Goal: Entertainment & Leisure: Consume media (video, audio)

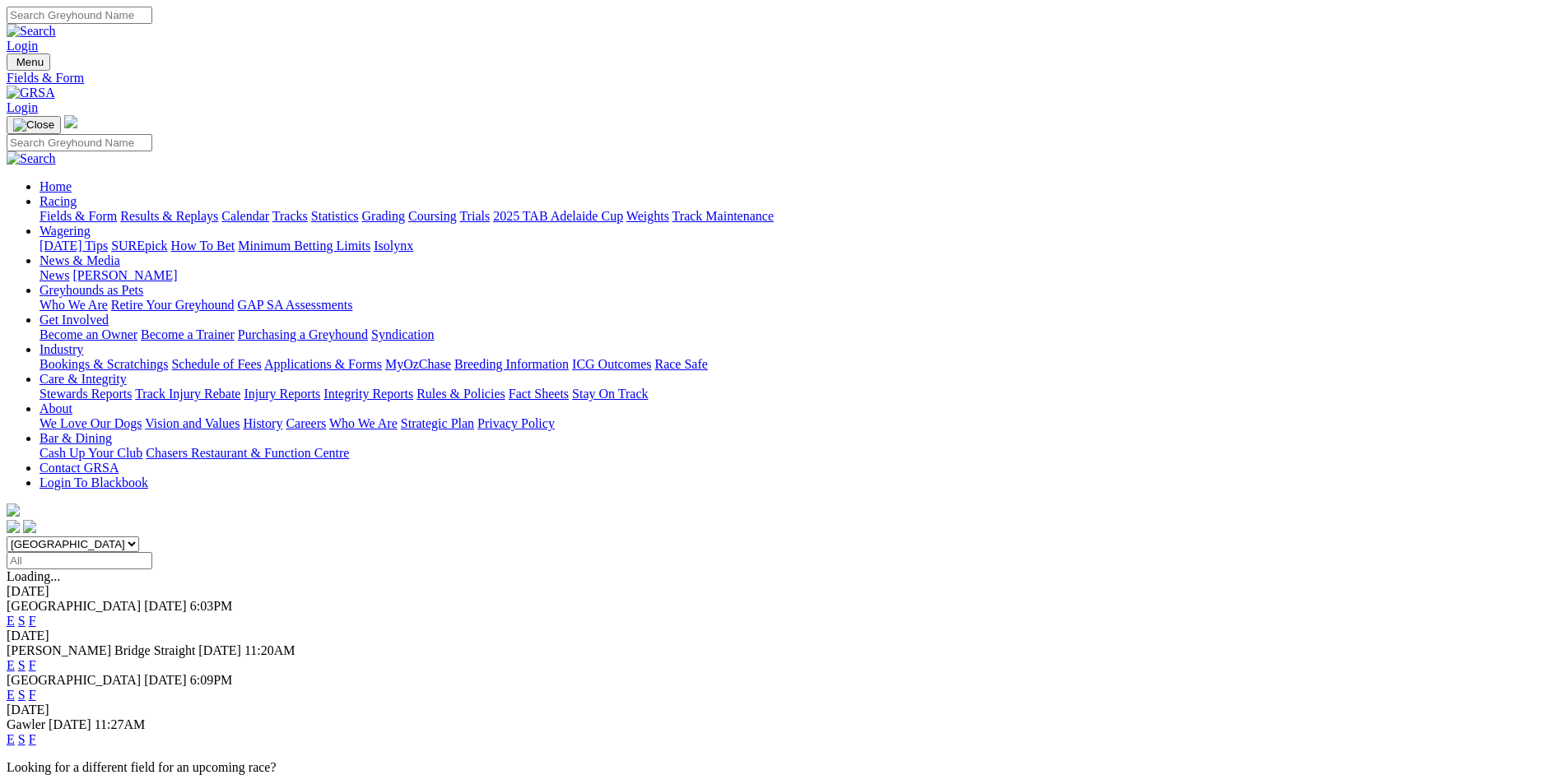
click at [218, 209] on link "Results & Replays" at bounding box center [169, 215] width 98 height 14
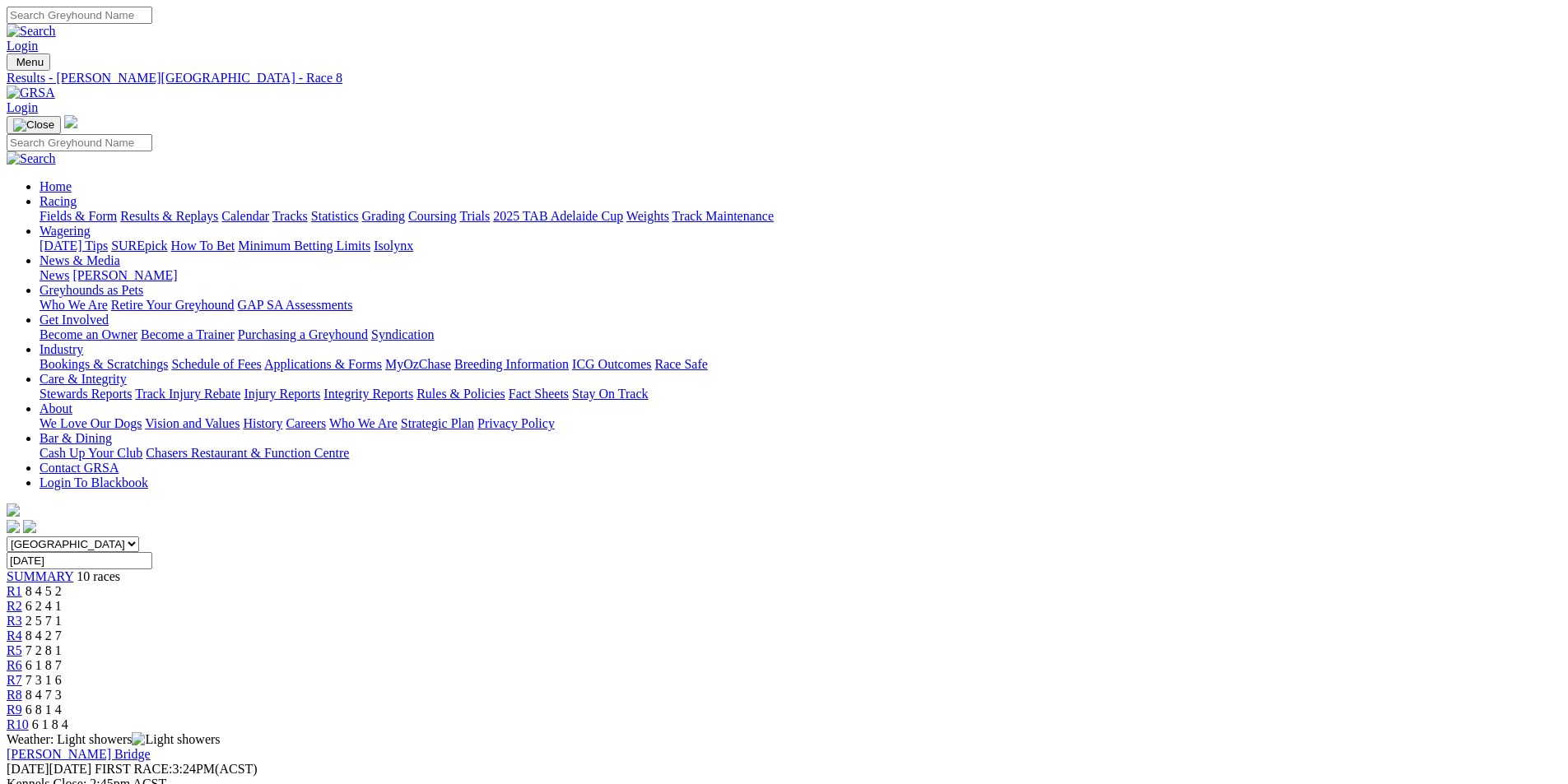
scroll to position [164, 0]
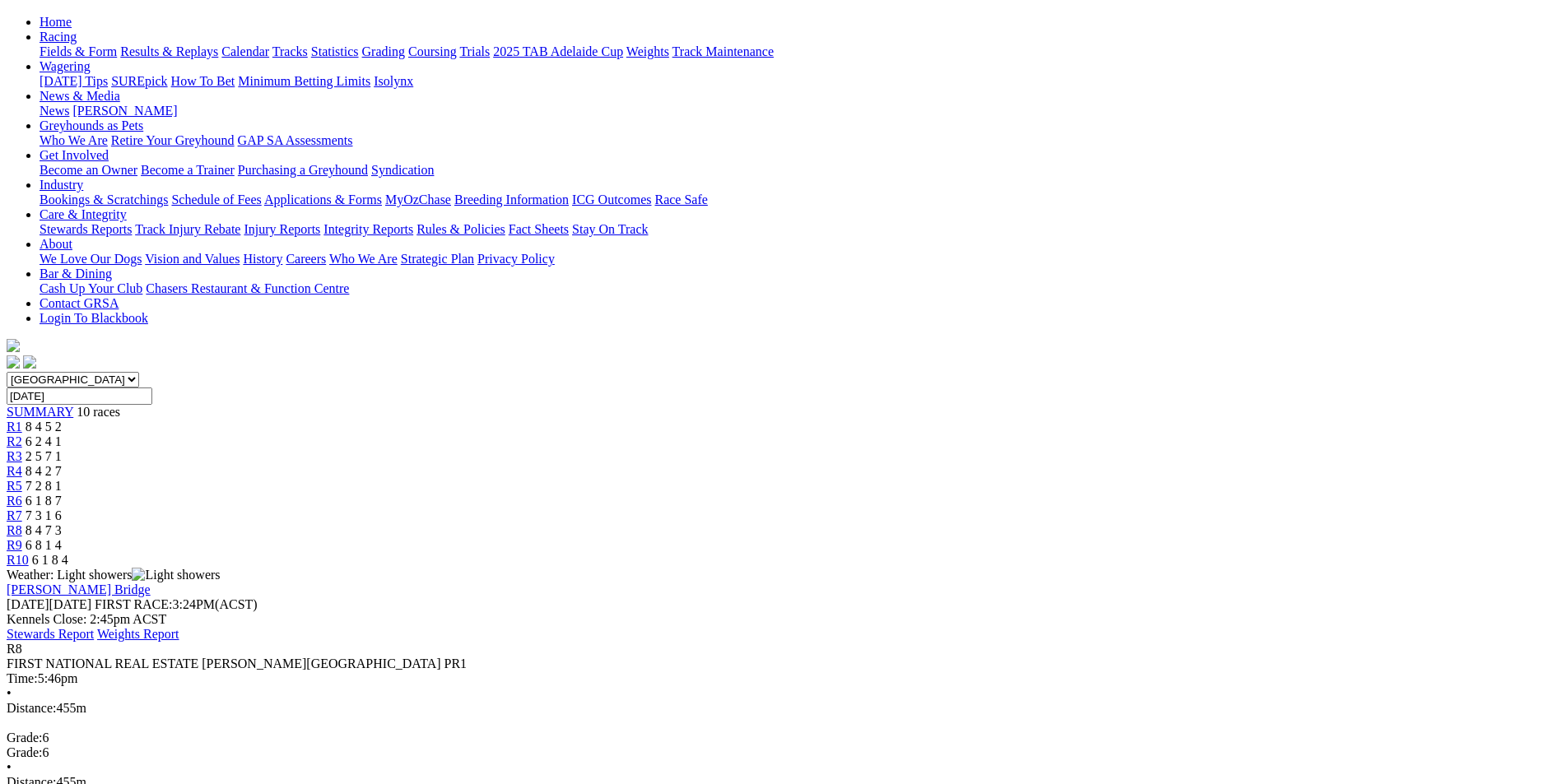
click at [1146, 538] on div "R9 6 8 1 4" at bounding box center [784, 545] width 1555 height 15
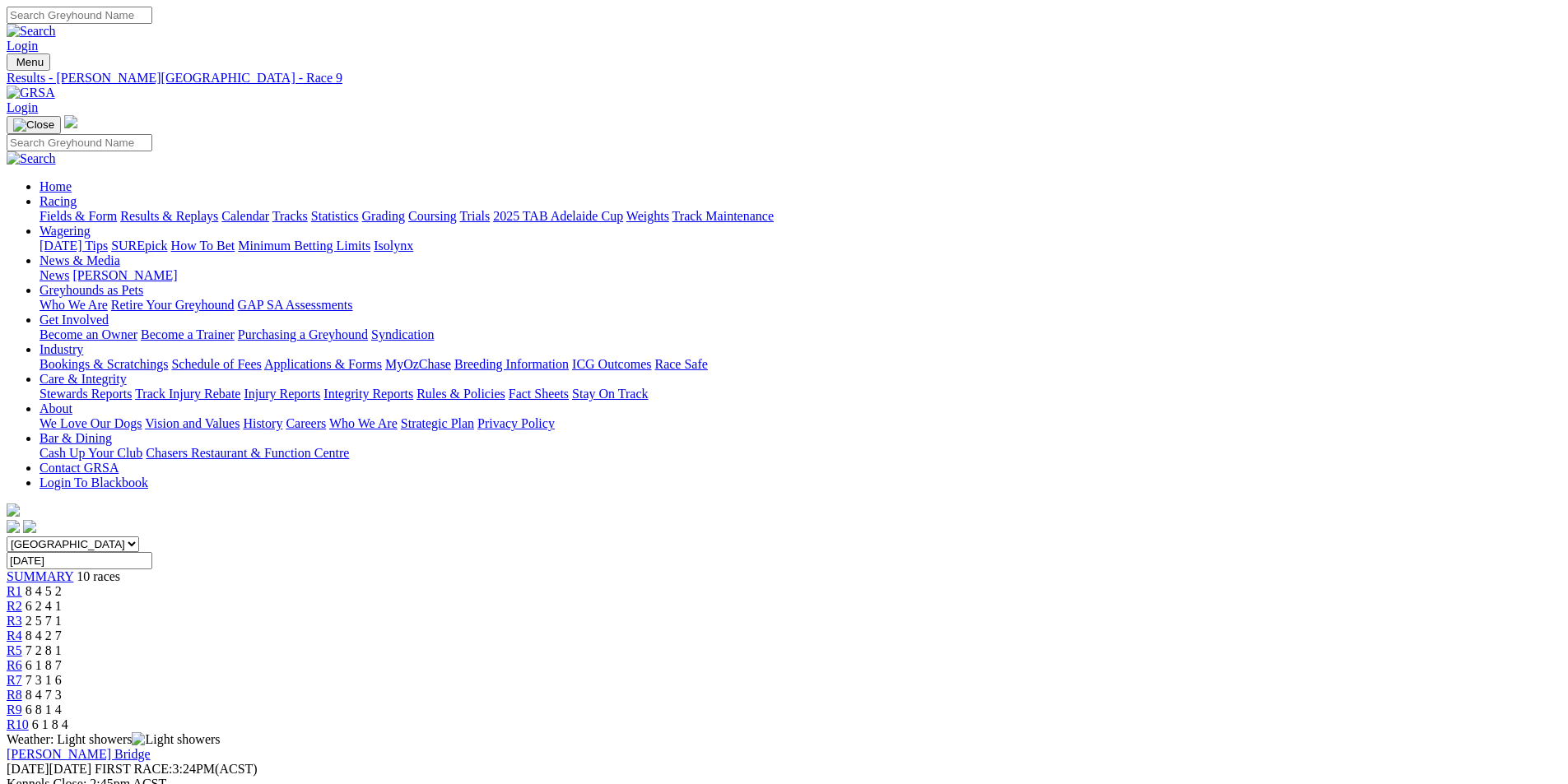
click at [62, 688] on span "8 4 7 3" at bounding box center [44, 694] width 36 height 14
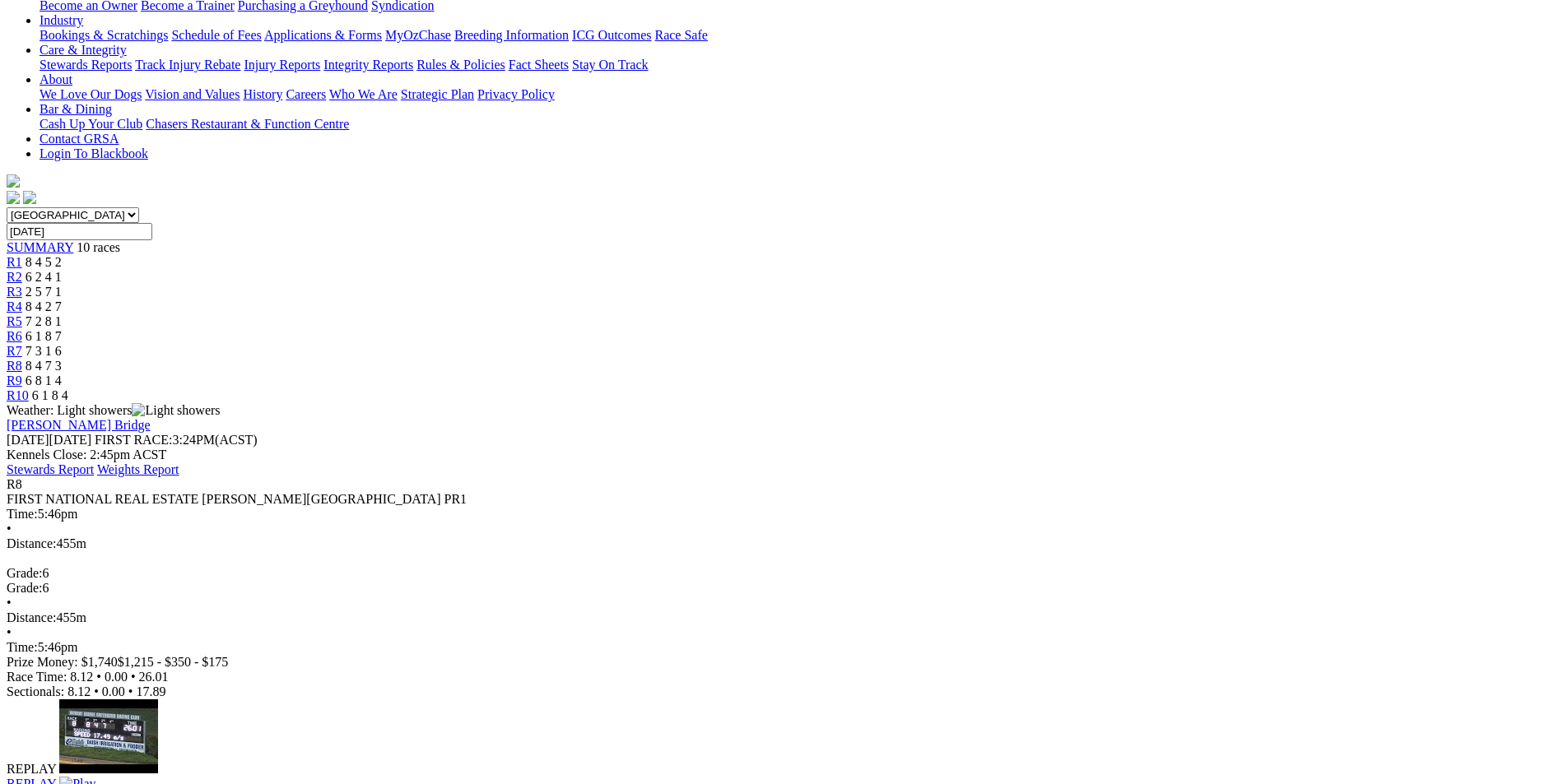
scroll to position [247, 0]
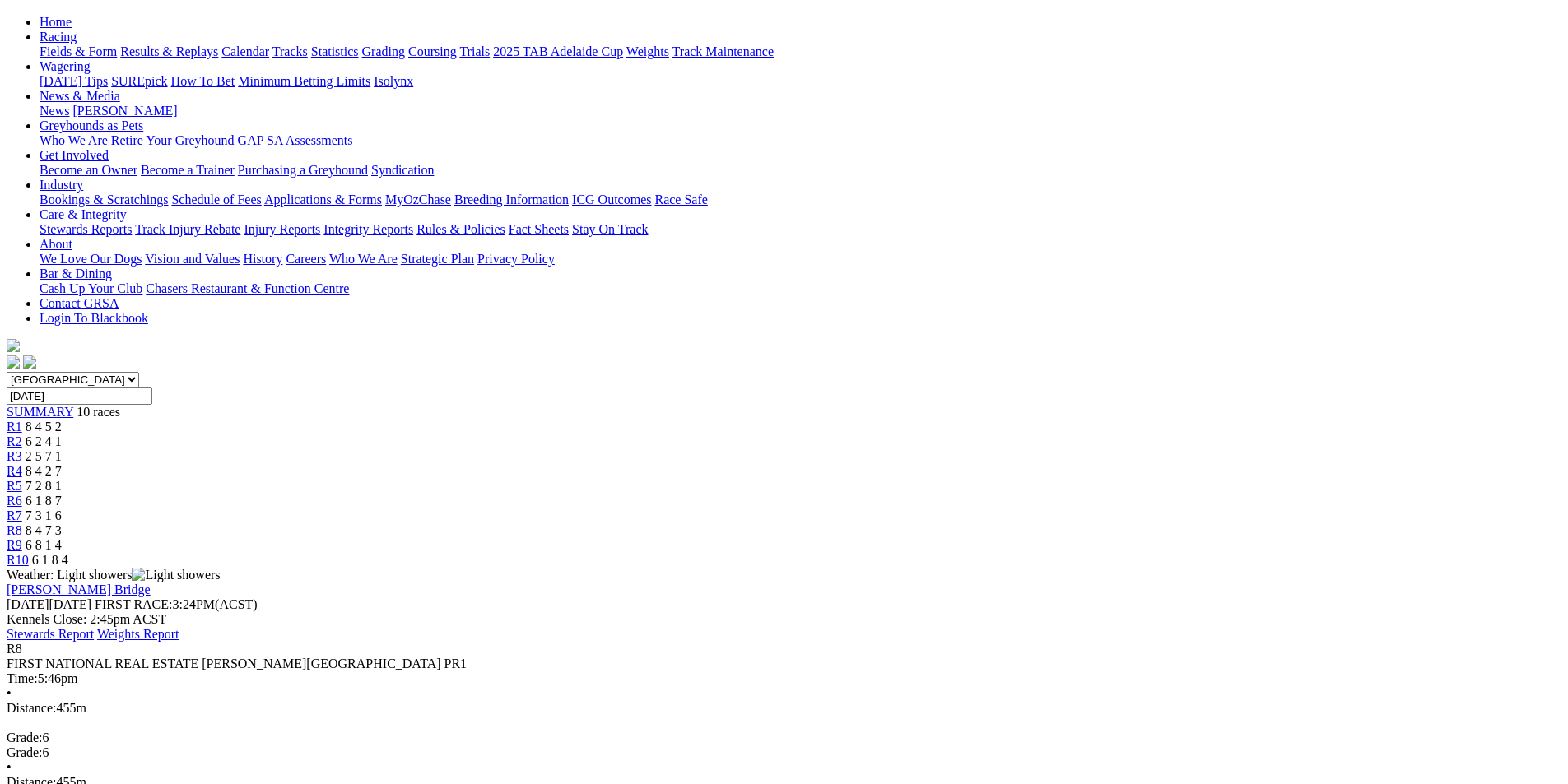
click at [984, 508] on div "R7 7 3 1 6" at bounding box center [784, 515] width 1555 height 15
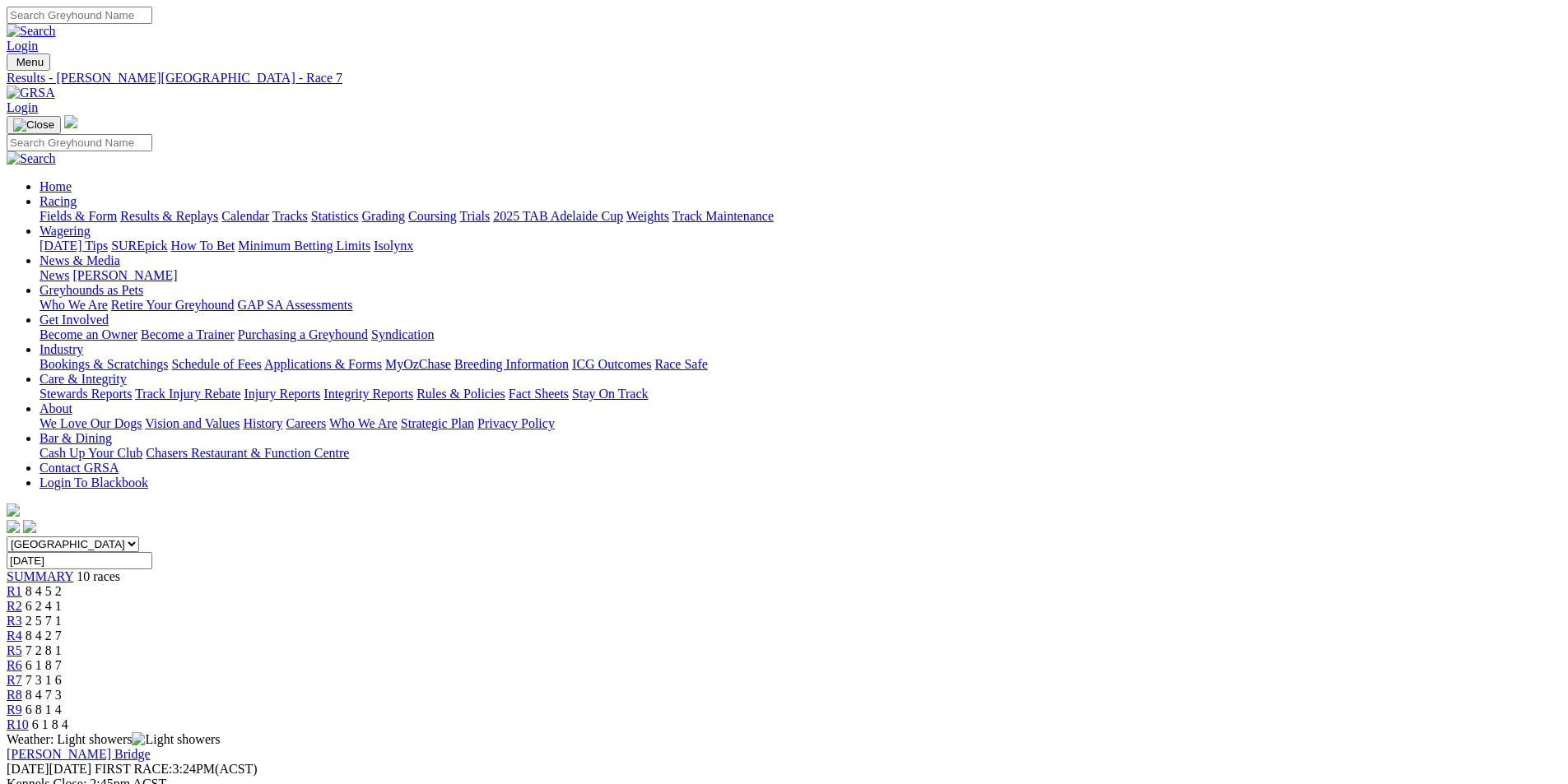
click at [62, 688] on span "8 4 7 3" at bounding box center [44, 694] width 36 height 14
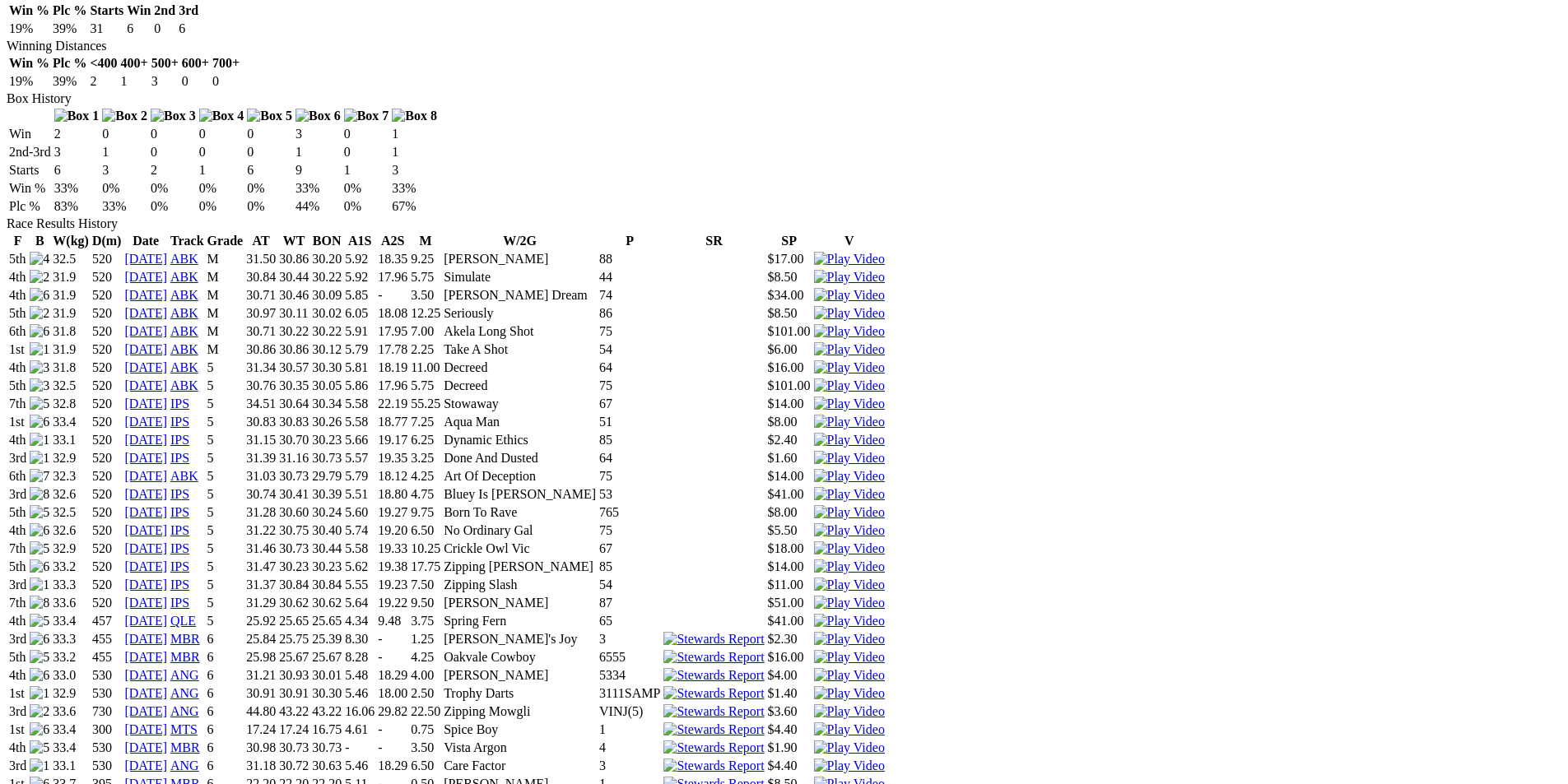
scroll to position [905, 0]
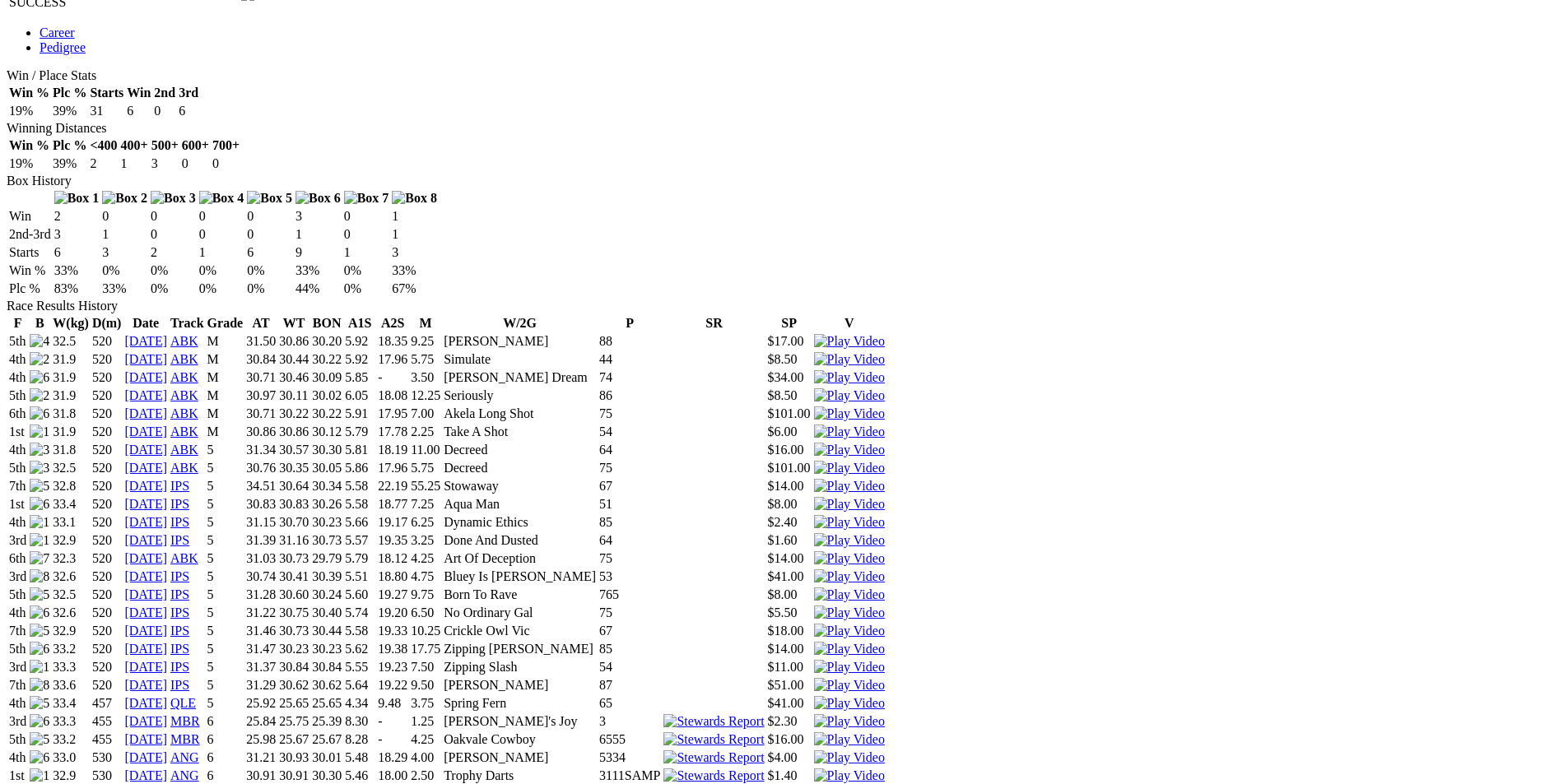
click at [885, 769] on img at bounding box center [850, 776] width 71 height 15
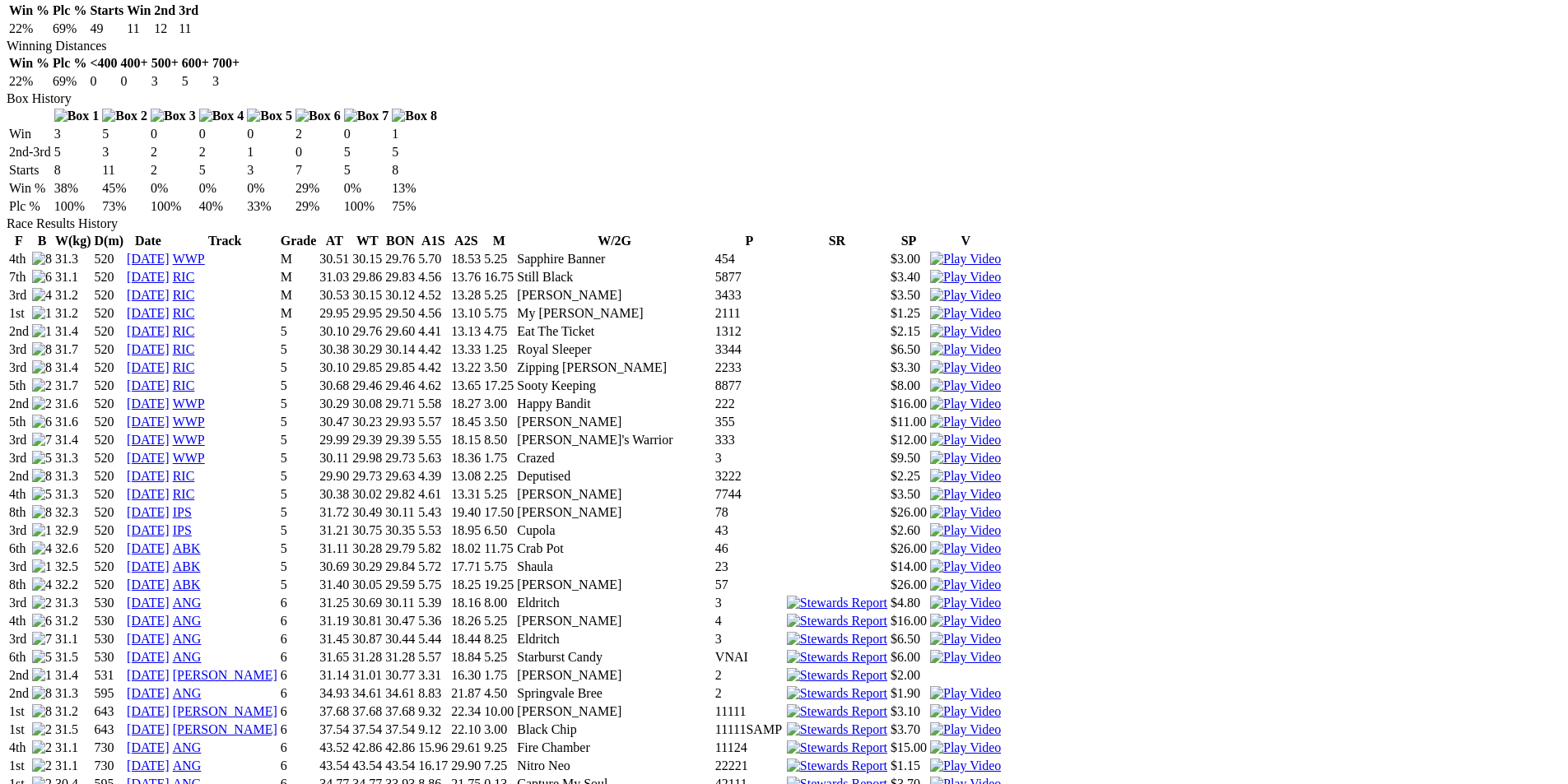
scroll to position [1317, 0]
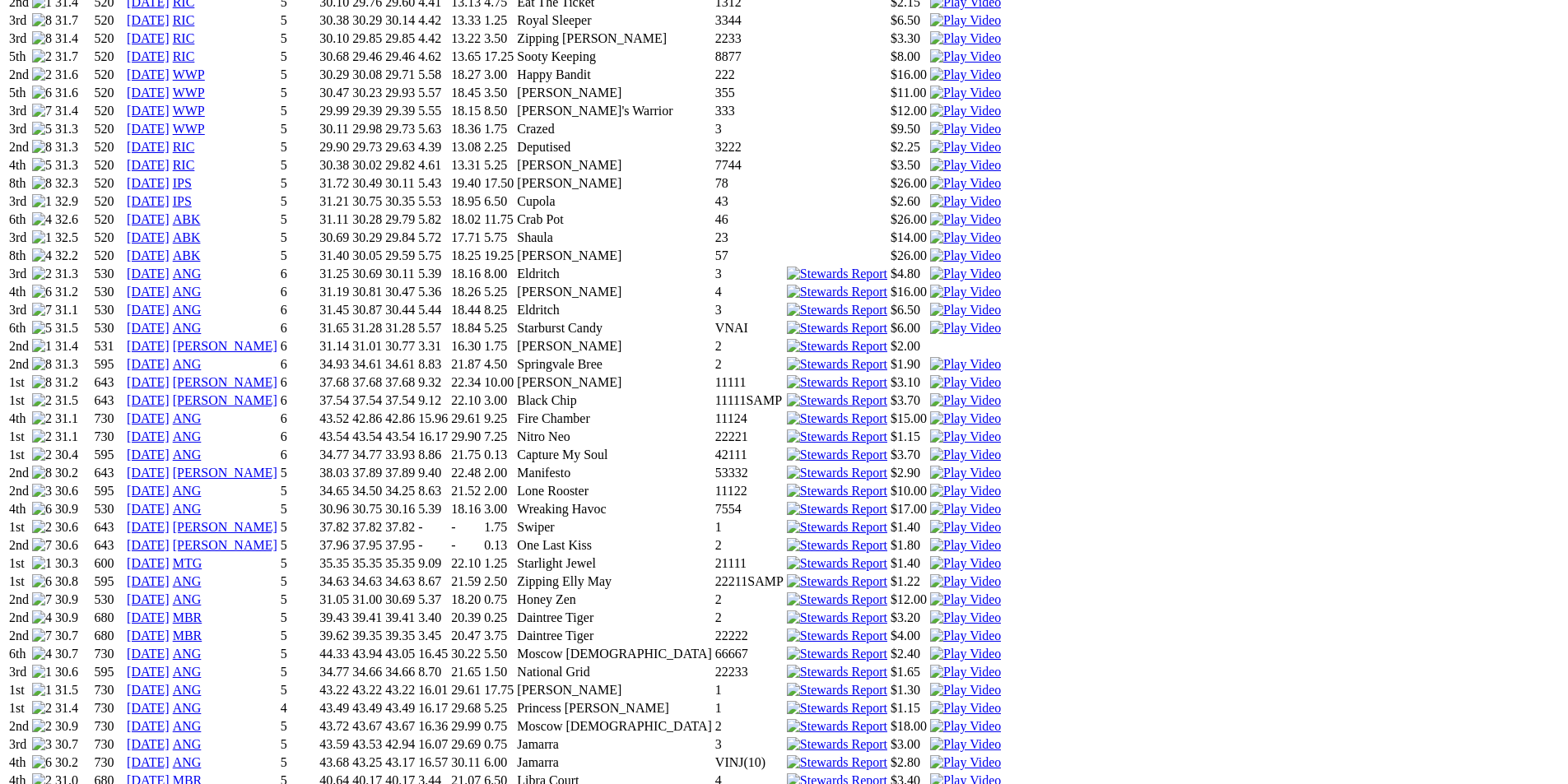
click at [1001, 683] on img at bounding box center [966, 691] width 71 height 15
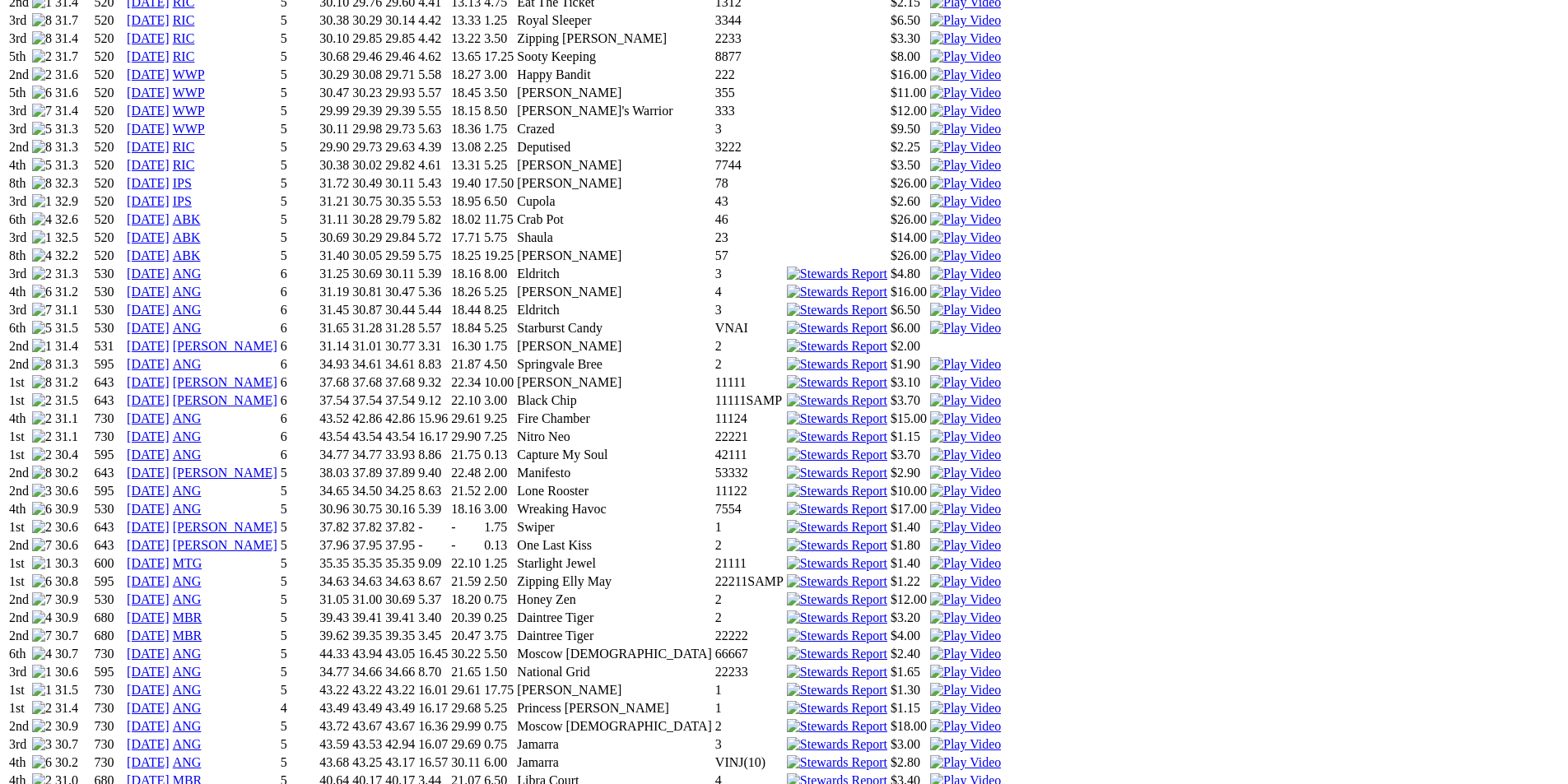
click at [1001, 447] on img at bounding box center [966, 455] width 71 height 15
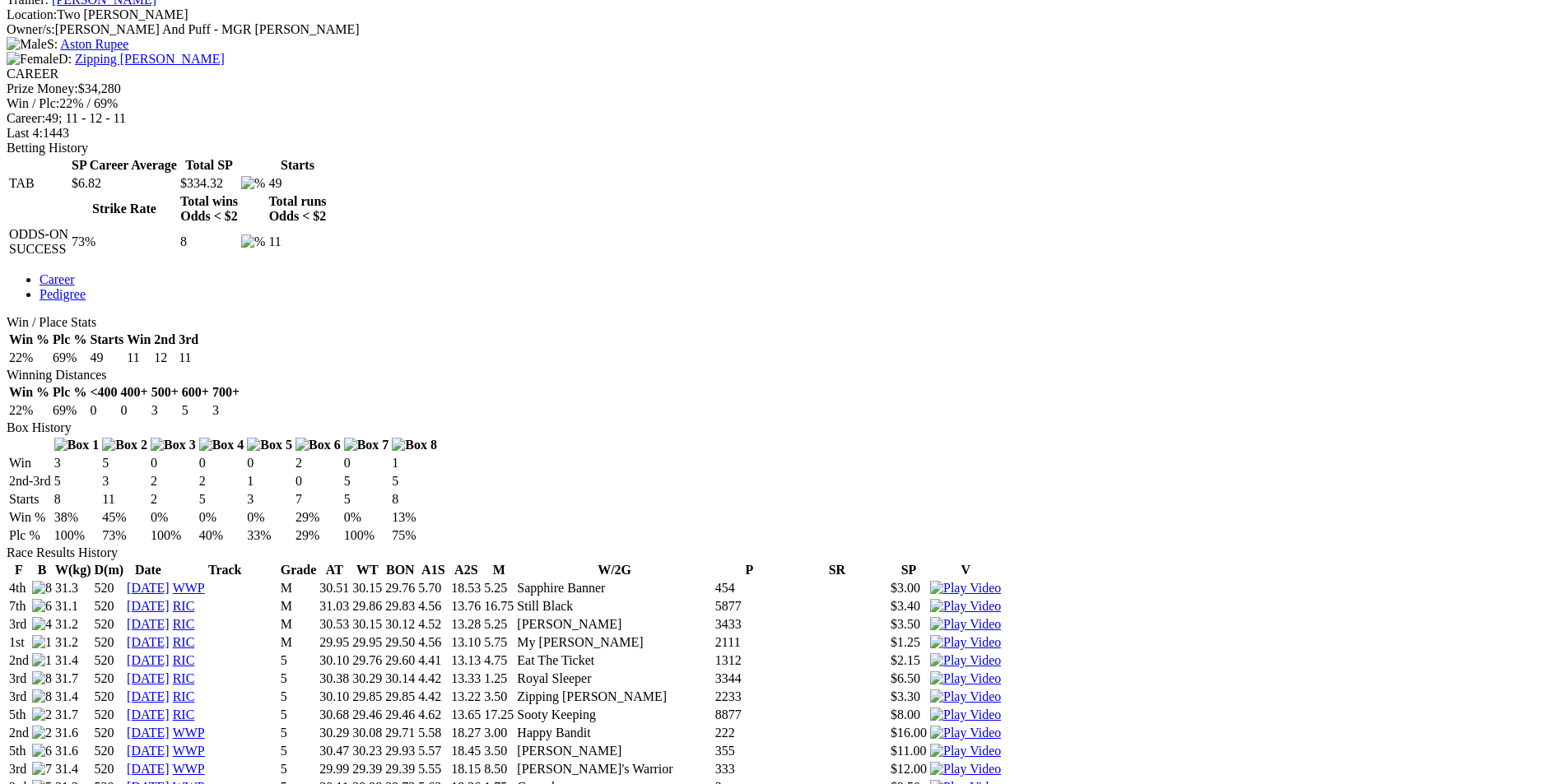
scroll to position [905, 0]
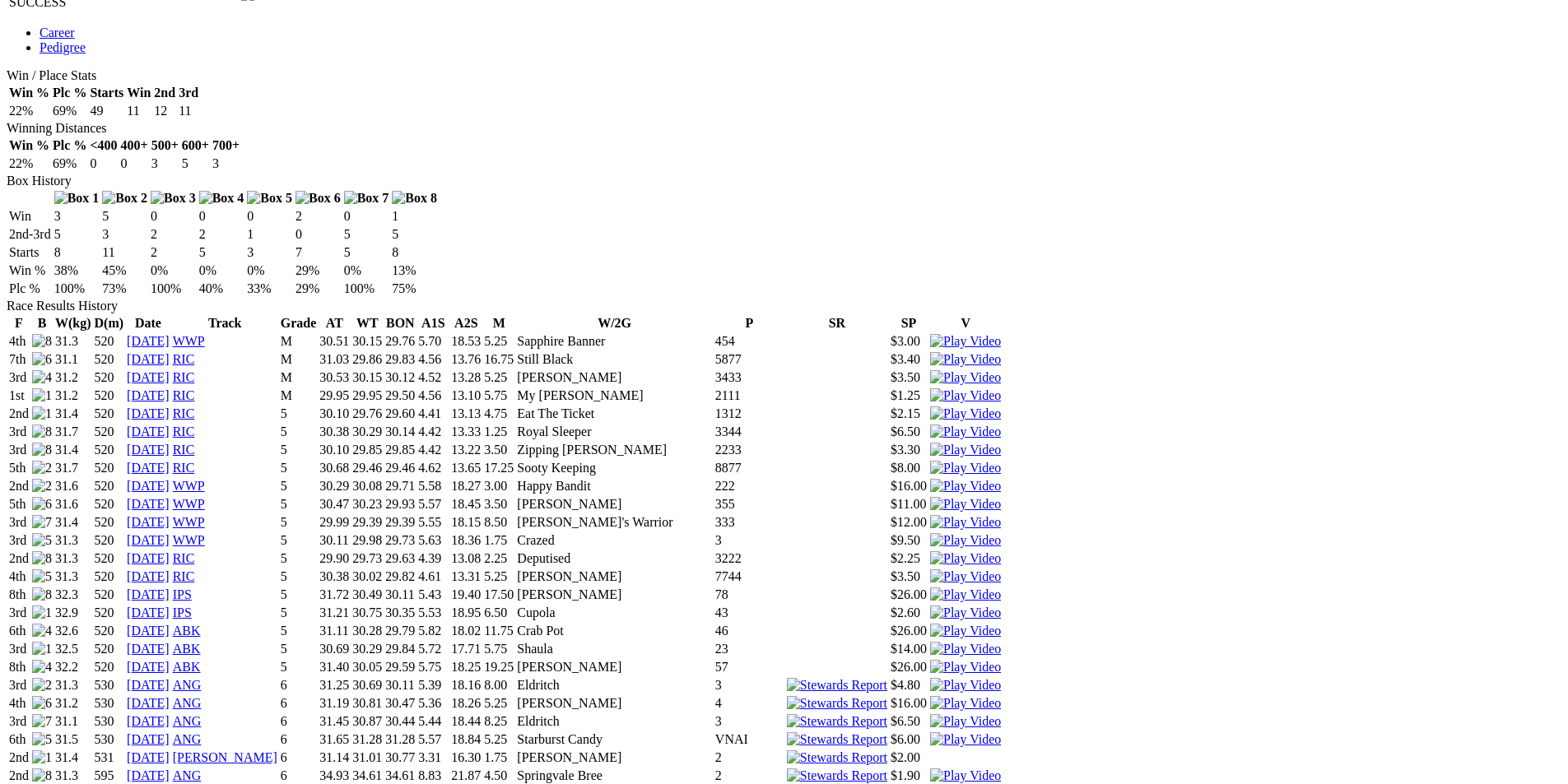
click at [1001, 783] on img at bounding box center [966, 794] width 71 height 15
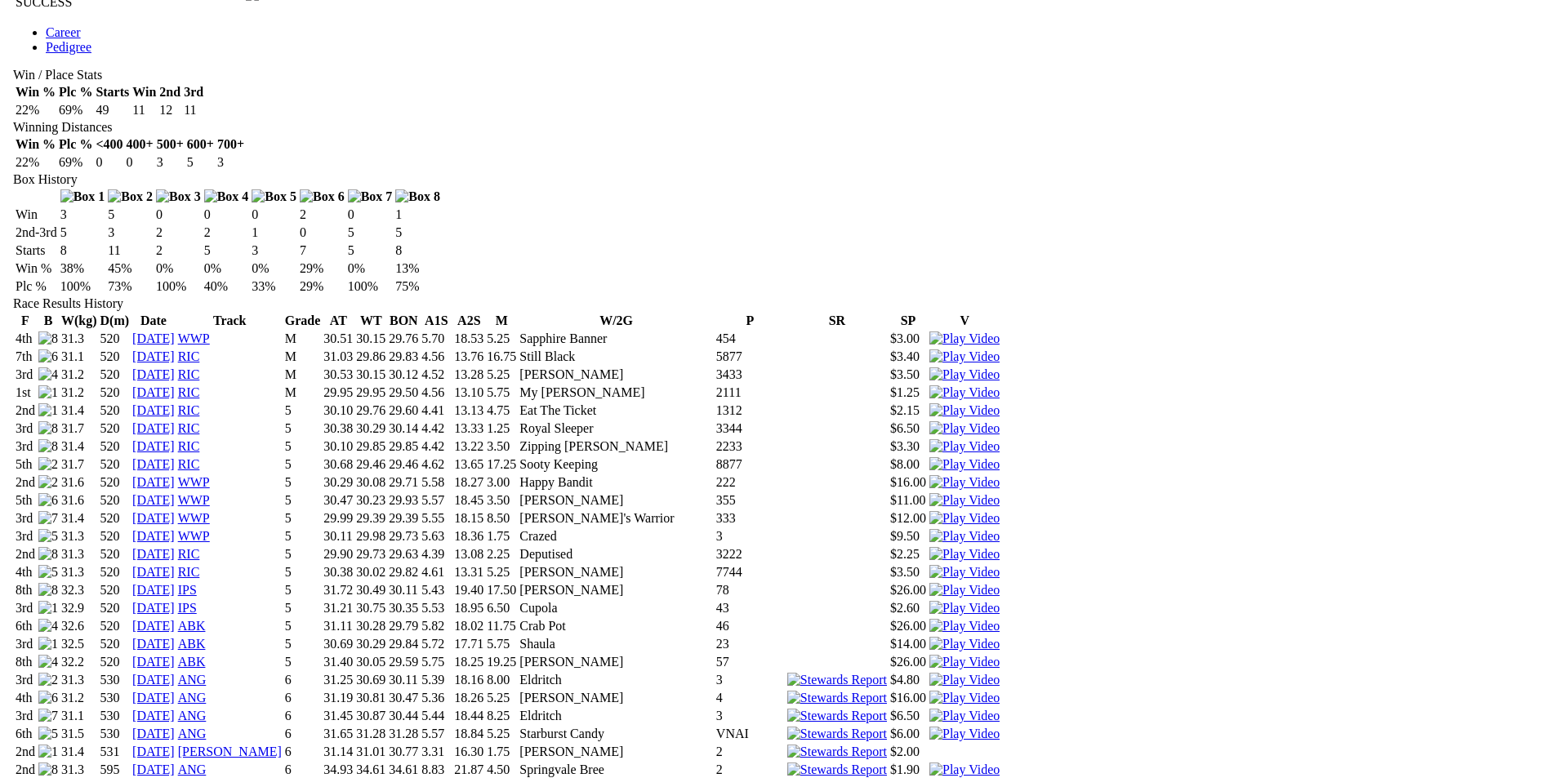
scroll to position [980, 0]
